Goal: Transaction & Acquisition: Purchase product/service

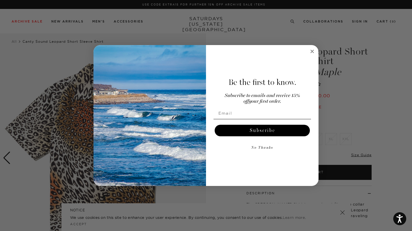
click at [311, 51] on circle "Close dialog" at bounding box center [312, 51] width 7 height 7
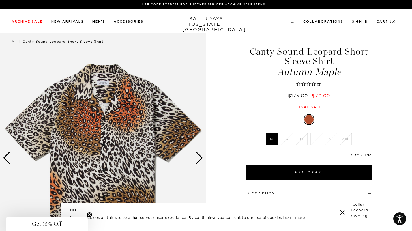
click at [107, 122] on img at bounding box center [103, 158] width 206 height 258
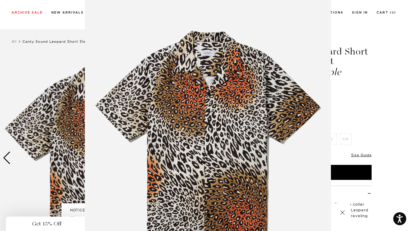
scroll to position [9, 0]
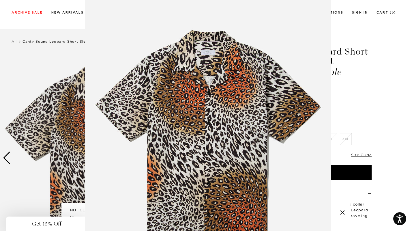
click at [347, 43] on figure at bounding box center [206, 115] width 412 height 231
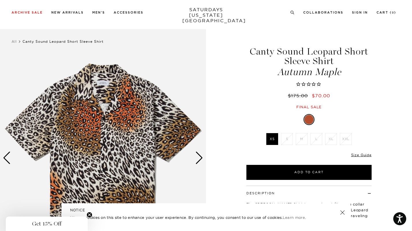
scroll to position [108, 0]
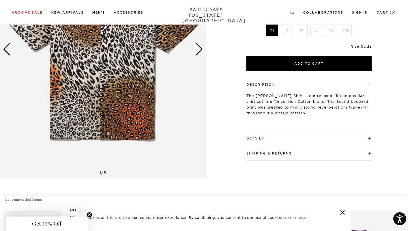
click at [289, 139] on h4 "Details" at bounding box center [308, 136] width 125 height 10
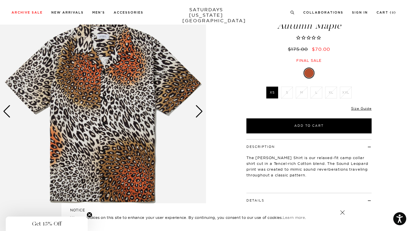
scroll to position [0, 0]
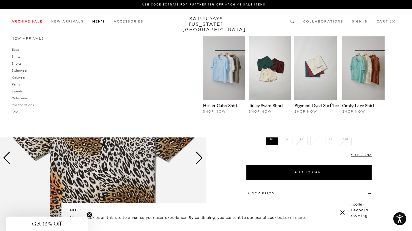
click at [101, 21] on link "Men's" at bounding box center [98, 21] width 13 height 3
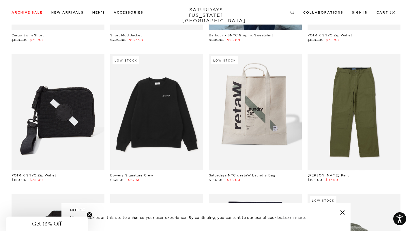
scroll to position [3511, 0]
